Goal: Task Accomplishment & Management: Use online tool/utility

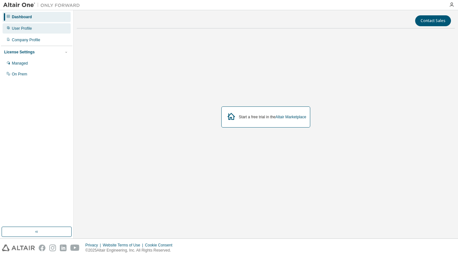
click at [27, 30] on div "User Profile" at bounding box center [22, 28] width 20 height 5
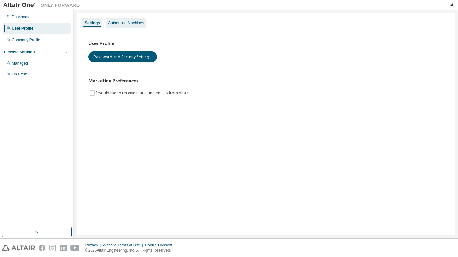
click at [126, 25] on div "Authorized Machines" at bounding box center [126, 22] width 36 height 5
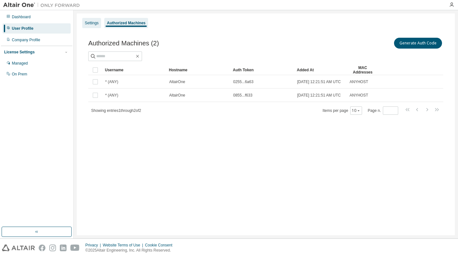
click at [85, 24] on div "Settings" at bounding box center [92, 22] width 14 height 5
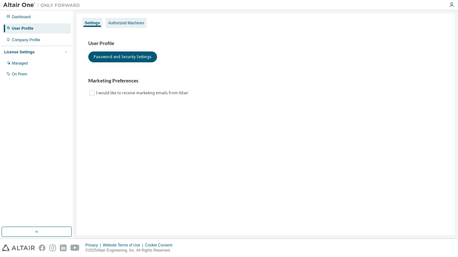
click at [116, 19] on div "Authorized Machines" at bounding box center [126, 23] width 41 height 10
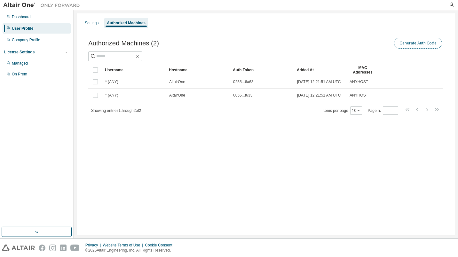
click at [419, 44] on button "Generate Auth Code" at bounding box center [418, 43] width 48 height 11
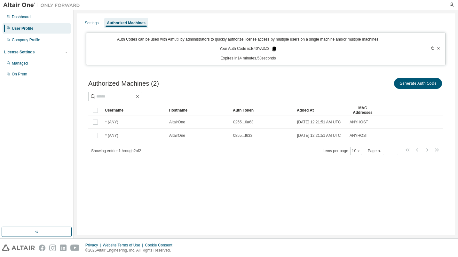
click at [273, 48] on icon at bounding box center [274, 49] width 4 height 4
